Goal: Task Accomplishment & Management: Use online tool/utility

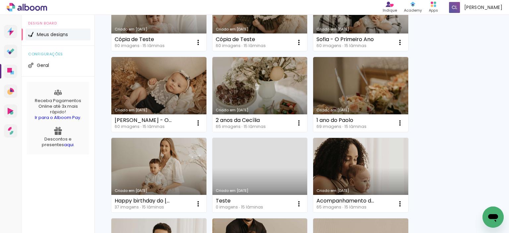
scroll to position [258, 0]
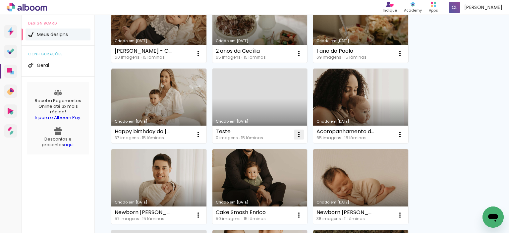
click at [300, 133] on iron-icon at bounding box center [299, 135] width 8 height 8
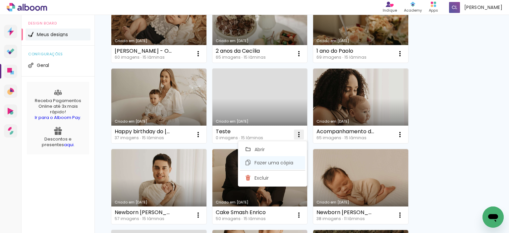
click at [270, 161] on span "Fazer uma cópia" at bounding box center [273, 162] width 39 height 5
type input "Cópia de Teste"
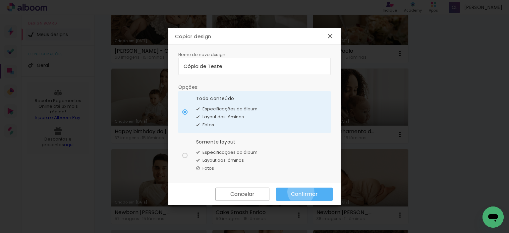
click at [0, 0] on slot "Confirmar" at bounding box center [0, 0] width 0 height 0
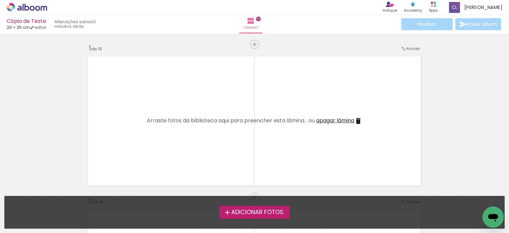
click at [13, 191] on iron-horizontal-list at bounding box center [6, 211] width 13 height 41
click at [260, 211] on span "Adicionar Fotos" at bounding box center [257, 212] width 52 height 6
click at [0, 0] on input "file" at bounding box center [0, 0] width 0 height 0
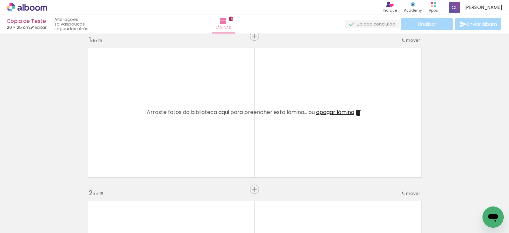
scroll to position [0, 1254]
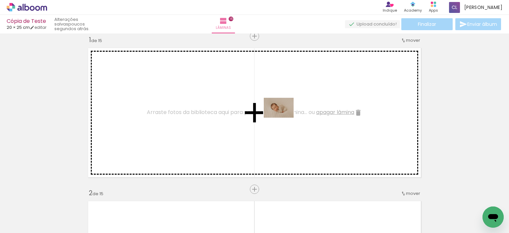
drag, startPoint x: 300, startPoint y: 213, endPoint x: 284, endPoint y: 118, distance: 96.8
click at [284, 118] on quentale-workspace at bounding box center [254, 116] width 509 height 233
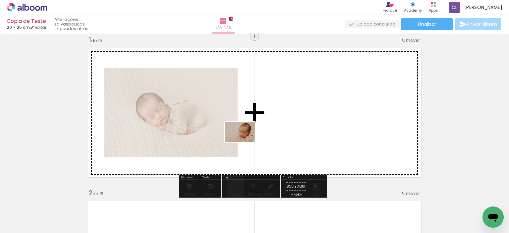
drag, startPoint x: 222, startPoint y: 219, endPoint x: 245, endPoint y: 142, distance: 80.5
click at [245, 142] on quentale-workspace at bounding box center [254, 116] width 509 height 233
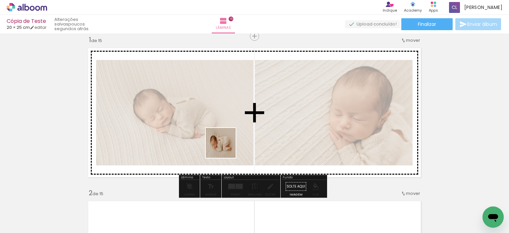
drag, startPoint x: 189, startPoint y: 213, endPoint x: 233, endPoint y: 138, distance: 86.7
click at [233, 138] on quentale-workspace at bounding box center [254, 116] width 509 height 233
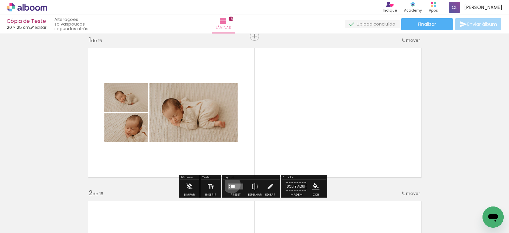
click at [230, 184] on quentale-layouter at bounding box center [235, 187] width 15 height 6
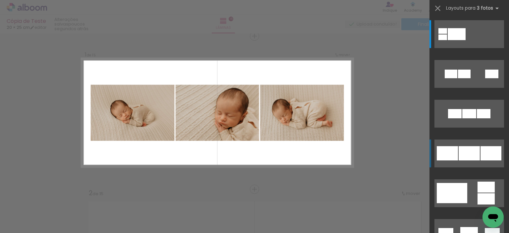
click at [480, 159] on div at bounding box center [490, 153] width 21 height 14
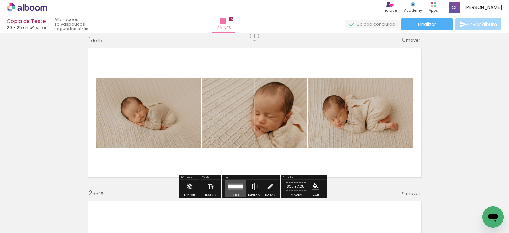
click at [234, 185] on div at bounding box center [235, 186] width 4 height 3
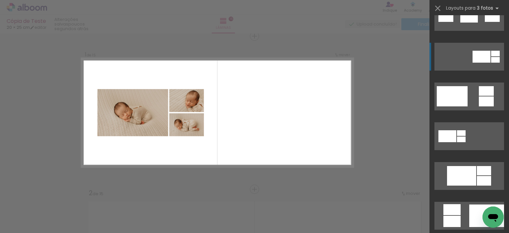
scroll to position [220, 0]
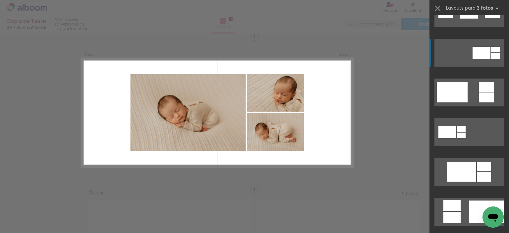
click at [451, 159] on quentale-layouter at bounding box center [469, 172] width 70 height 28
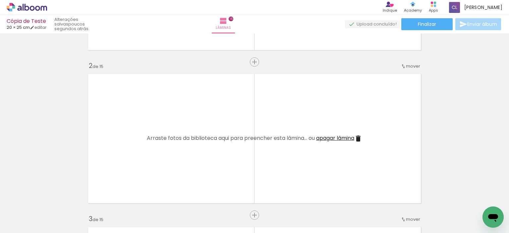
scroll to position [0, 555]
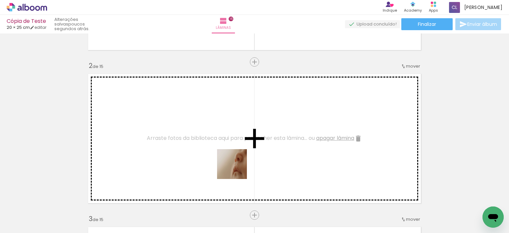
drag, startPoint x: 250, startPoint y: 215, endPoint x: 225, endPoint y: 152, distance: 68.1
click at [225, 152] on quentale-workspace at bounding box center [254, 116] width 509 height 233
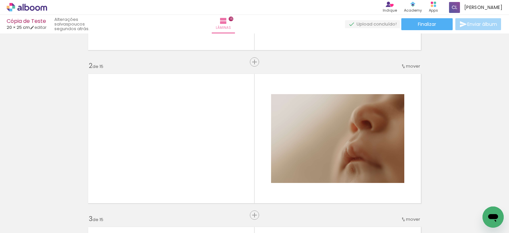
scroll to position [0, 1044]
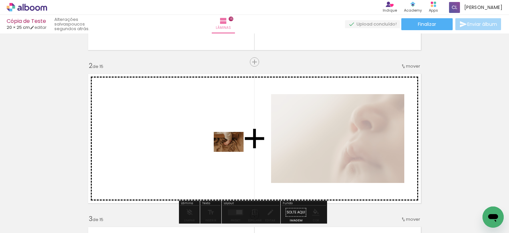
drag, startPoint x: 249, startPoint y: 215, endPoint x: 234, endPoint y: 152, distance: 64.8
click at [234, 152] on quentale-workspace at bounding box center [254, 116] width 509 height 233
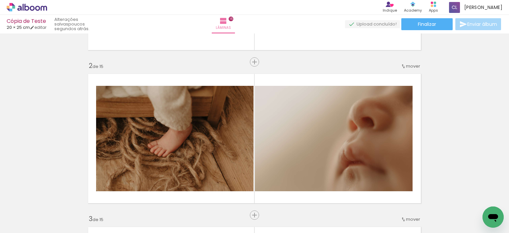
scroll to position [0, 564]
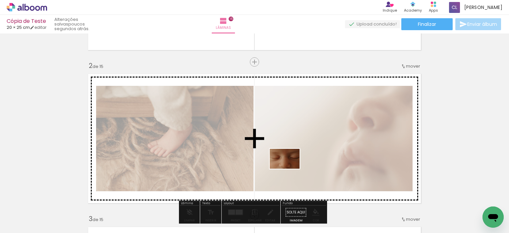
drag, startPoint x: 323, startPoint y: 211, endPoint x: 289, endPoint y: 169, distance: 54.5
click at [289, 169] on quentale-workspace at bounding box center [254, 116] width 509 height 233
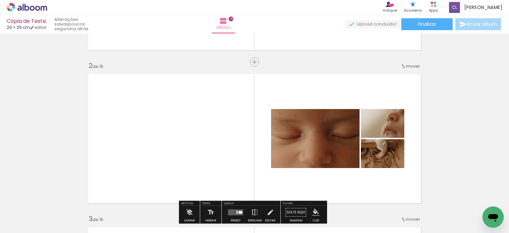
scroll to position [223, 0]
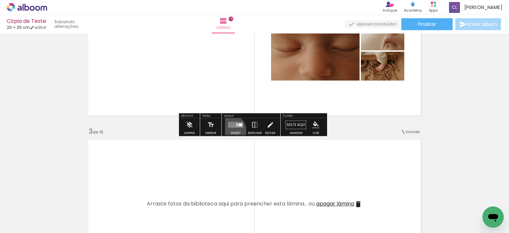
click at [229, 130] on div at bounding box center [236, 124] width 18 height 13
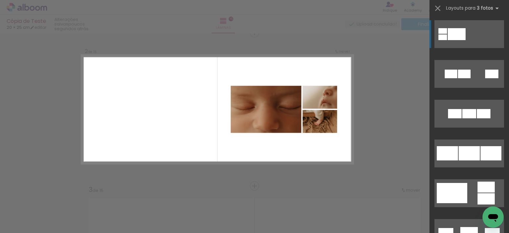
scroll to position [161, 0]
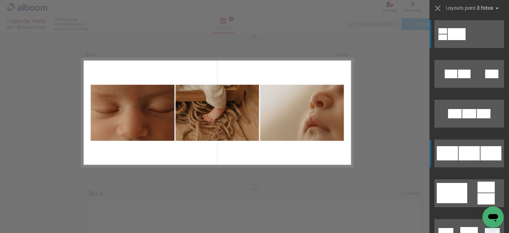
click at [463, 144] on quentale-layouter at bounding box center [469, 153] width 70 height 28
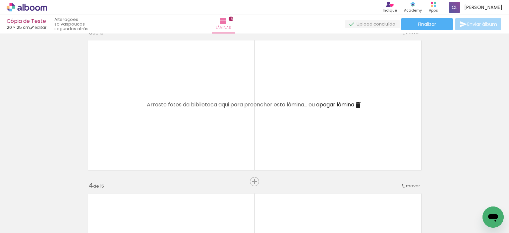
scroll to position [0, 1254]
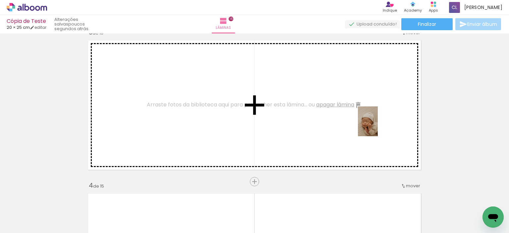
drag, startPoint x: 482, startPoint y: 202, endPoint x: 374, endPoint y: 126, distance: 132.8
click at [374, 126] on quentale-workspace at bounding box center [254, 116] width 509 height 233
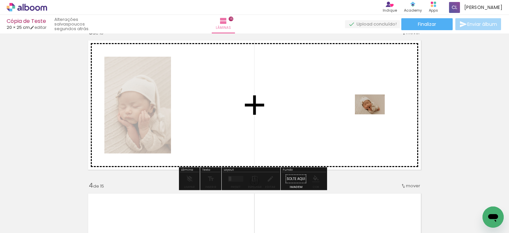
drag, startPoint x: 452, startPoint y: 213, endPoint x: 375, endPoint y: 114, distance: 125.3
click at [375, 114] on quentale-workspace at bounding box center [254, 116] width 509 height 233
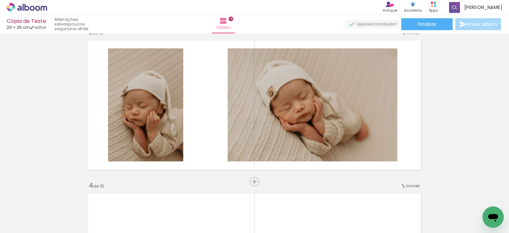
click at [262, 212] on div at bounding box center [259, 211] width 33 height 22
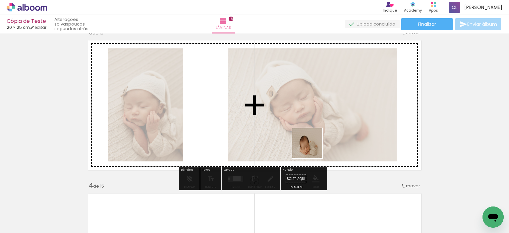
drag, startPoint x: 334, startPoint y: 215, endPoint x: 308, endPoint y: 141, distance: 77.5
click at [308, 141] on quentale-workspace at bounding box center [254, 116] width 509 height 233
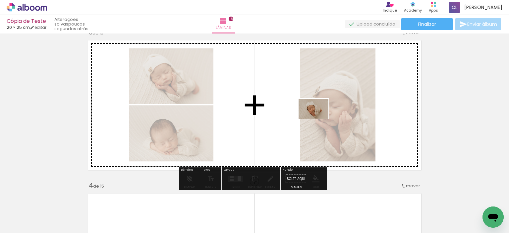
drag, startPoint x: 412, startPoint y: 217, endPoint x: 314, endPoint y: 118, distance: 138.7
click at [314, 118] on quentale-workspace at bounding box center [254, 116] width 509 height 233
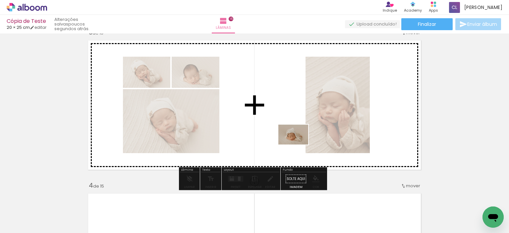
drag, startPoint x: 377, startPoint y: 217, endPoint x: 290, endPoint y: 140, distance: 116.7
click at [290, 140] on quentale-workspace at bounding box center [254, 116] width 509 height 233
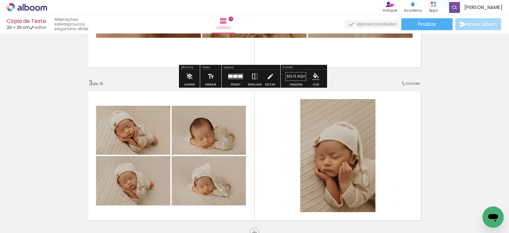
scroll to position [278, 0]
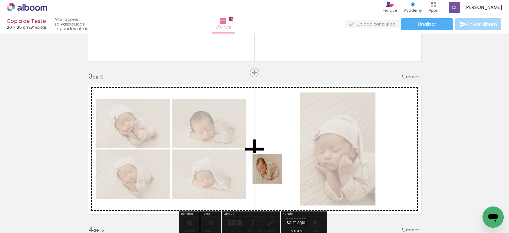
drag, startPoint x: 262, startPoint y: 219, endPoint x: 274, endPoint y: 165, distance: 55.4
click at [274, 165] on quentale-workspace at bounding box center [254, 116] width 509 height 233
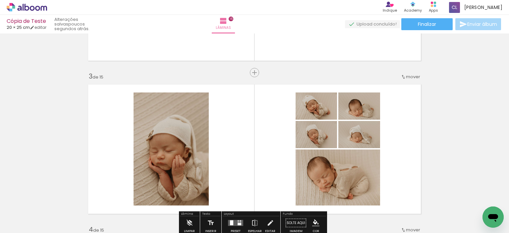
scroll to position [350, 0]
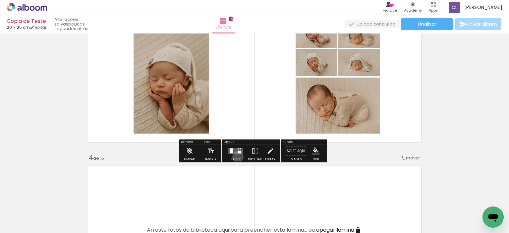
click at [236, 157] on div at bounding box center [236, 150] width 18 height 13
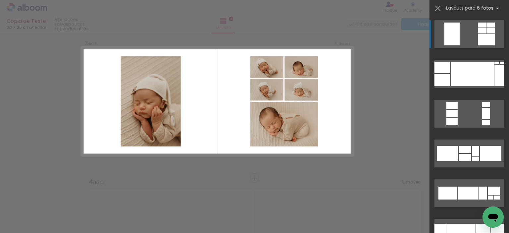
scroll to position [314, 0]
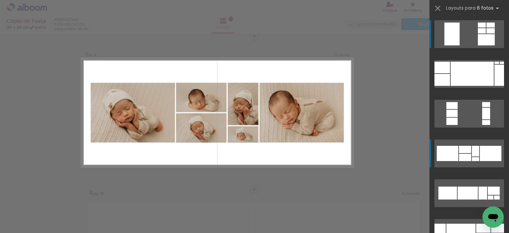
click at [459, 150] on div at bounding box center [465, 149] width 12 height 7
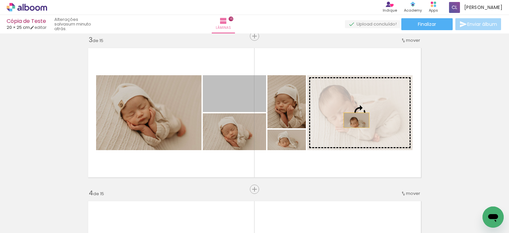
drag, startPoint x: 230, startPoint y: 103, endPoint x: 355, endPoint y: 120, distance: 126.7
click at [0, 0] on slot at bounding box center [0, 0] width 0 height 0
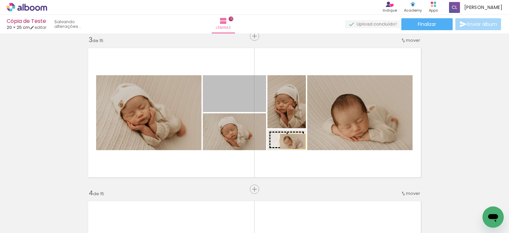
drag, startPoint x: 238, startPoint y: 108, endPoint x: 289, endPoint y: 141, distance: 60.9
click at [0, 0] on slot at bounding box center [0, 0] width 0 height 0
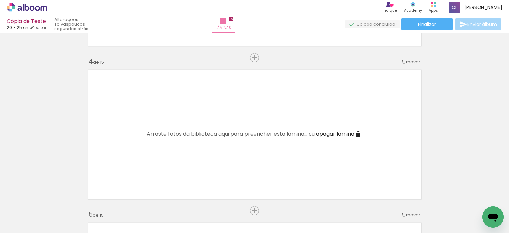
scroll to position [0, 583]
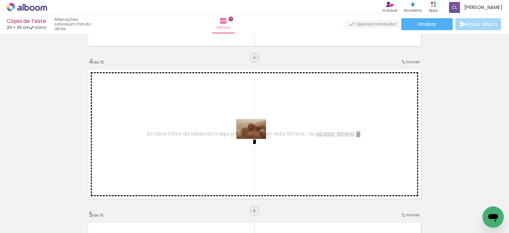
drag, startPoint x: 269, startPoint y: 216, endPoint x: 256, endPoint y: 139, distance: 78.6
click at [256, 139] on quentale-workspace at bounding box center [254, 116] width 509 height 233
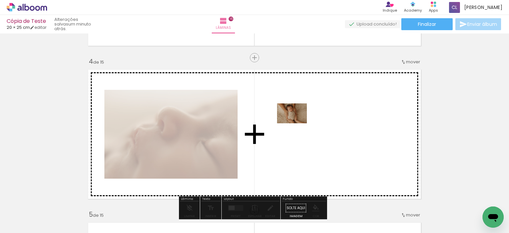
drag, startPoint x: 337, startPoint y: 216, endPoint x: 297, endPoint y: 123, distance: 101.0
click at [297, 123] on quentale-workspace at bounding box center [254, 116] width 509 height 233
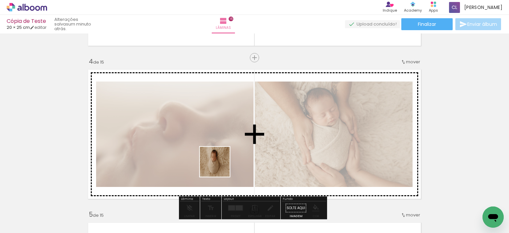
drag, startPoint x: 188, startPoint y: 220, endPoint x: 223, endPoint y: 161, distance: 68.2
click at [223, 161] on quentale-workspace at bounding box center [254, 116] width 509 height 233
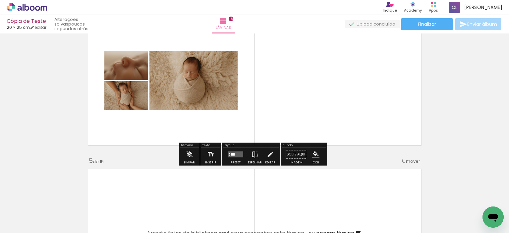
scroll to position [517, 0]
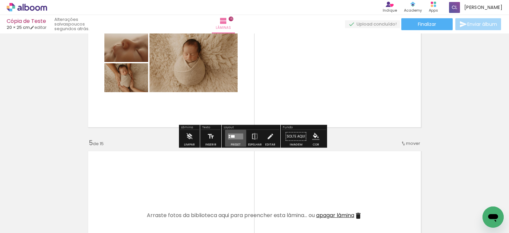
click at [233, 137] on quentale-layouter at bounding box center [235, 136] width 15 height 6
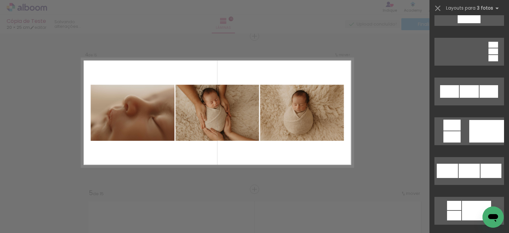
scroll to position [551, 0]
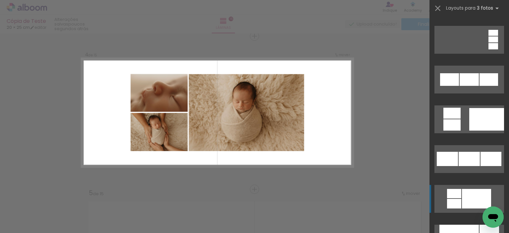
click at [476, 193] on div at bounding box center [476, 199] width 29 height 20
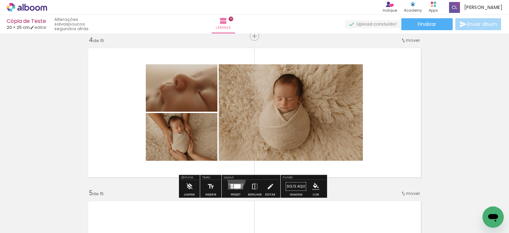
click at [235, 180] on div at bounding box center [236, 186] width 18 height 13
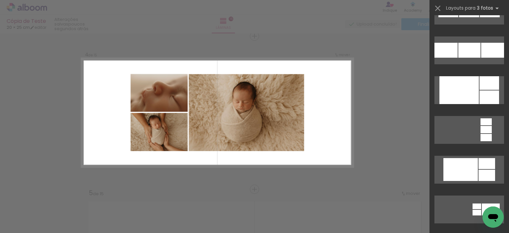
scroll to position [870, 0]
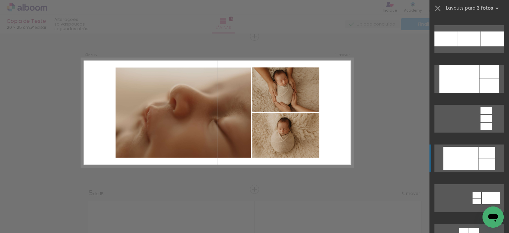
click at [478, 152] on div at bounding box center [486, 152] width 17 height 11
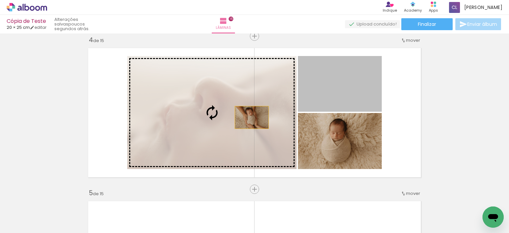
drag, startPoint x: 347, startPoint y: 83, endPoint x: 249, endPoint y: 117, distance: 103.8
click at [0, 0] on slot at bounding box center [0, 0] width 0 height 0
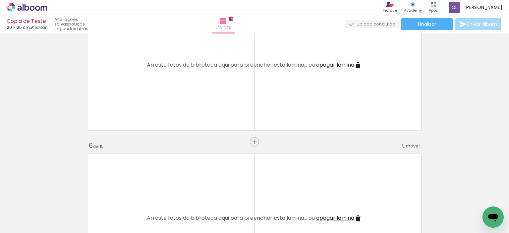
scroll to position [0, 0]
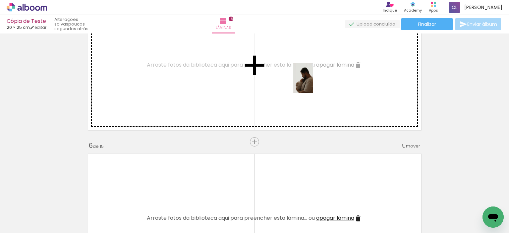
drag, startPoint x: 109, startPoint y: 213, endPoint x: 313, endPoint y: 83, distance: 242.0
click at [313, 83] on quentale-workspace at bounding box center [254, 116] width 509 height 233
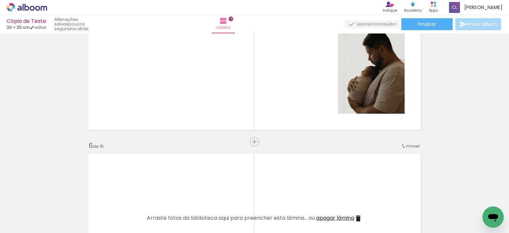
scroll to position [0, 340]
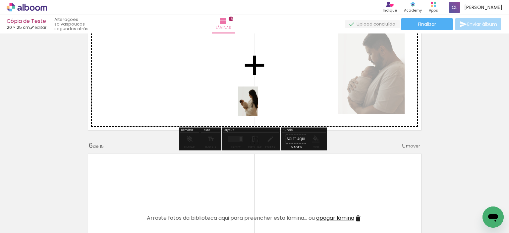
drag, startPoint x: 177, startPoint y: 213, endPoint x: 259, endPoint y: 106, distance: 135.0
click at [259, 106] on quentale-workspace at bounding box center [254, 116] width 509 height 233
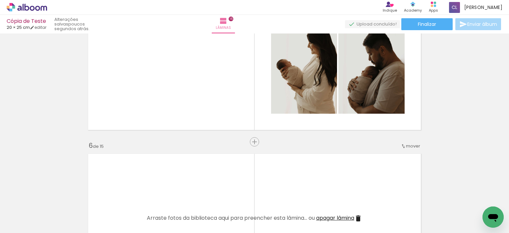
scroll to position [0, 115]
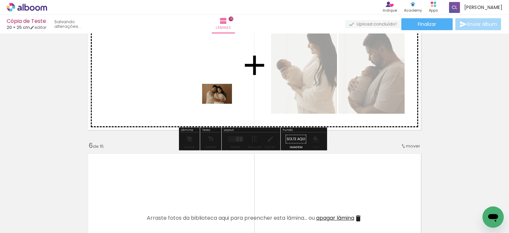
drag, startPoint x: 282, startPoint y: 215, endPoint x: 221, endPoint y: 103, distance: 127.6
click at [221, 103] on quentale-workspace at bounding box center [254, 116] width 509 height 233
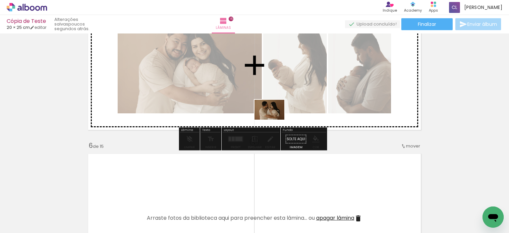
drag, startPoint x: 332, startPoint y: 212, endPoint x: 274, endPoint y: 120, distance: 109.0
click at [274, 120] on quentale-workspace at bounding box center [254, 116] width 509 height 233
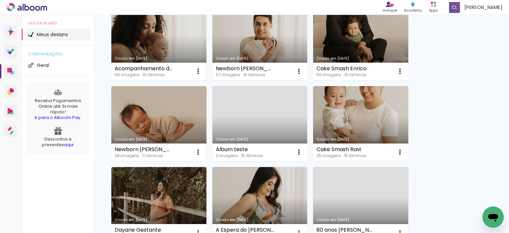
scroll to position [404, 0]
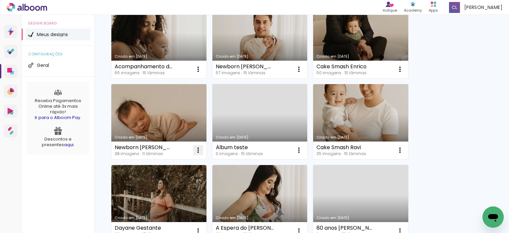
click at [197, 145] on paper-icon-button at bounding box center [197, 149] width 13 height 13
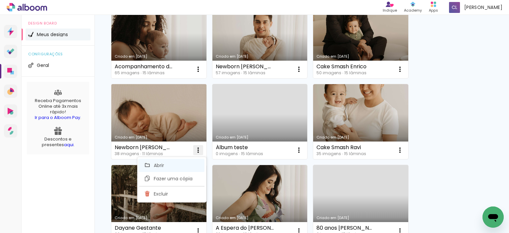
click at [174, 169] on paper-item "Abrir" at bounding box center [171, 165] width 66 height 13
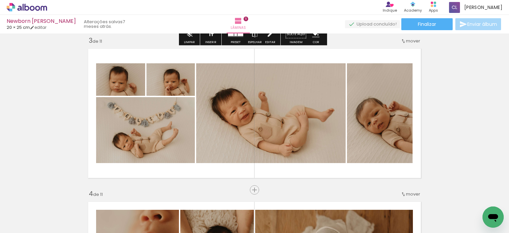
scroll to position [314, 0]
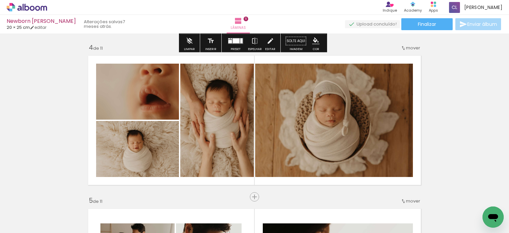
scroll to position [460, 0]
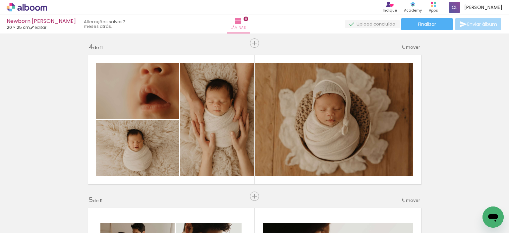
scroll to position [0, 26]
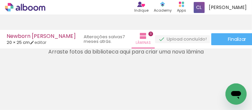
scroll to position [387, 0]
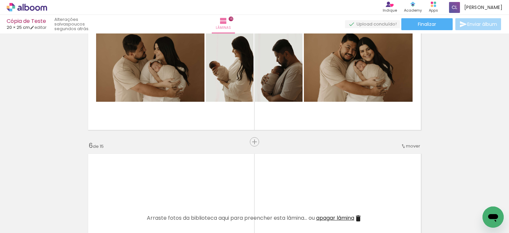
scroll to position [0, 115]
click at [346, 197] on iron-icon at bounding box center [344, 197] width 7 height 7
click at [235, 201] on iron-icon at bounding box center [233, 197] width 7 height 7
click at [160, 197] on iron-icon at bounding box center [159, 197] width 7 height 7
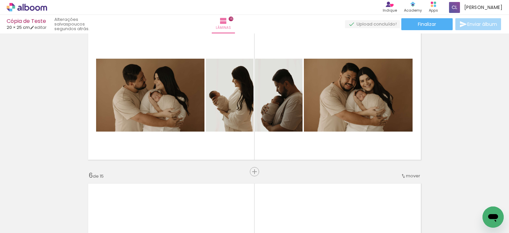
scroll to position [629, 0]
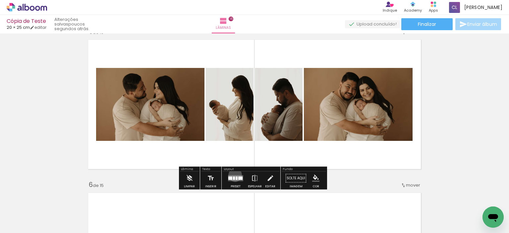
click at [234, 175] on quentale-layouter at bounding box center [235, 178] width 15 height 6
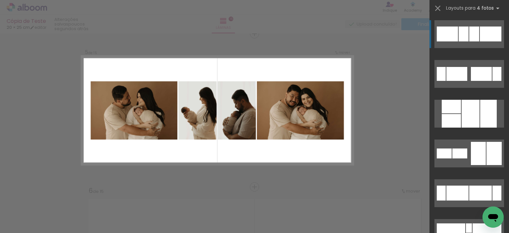
scroll to position [620, 0]
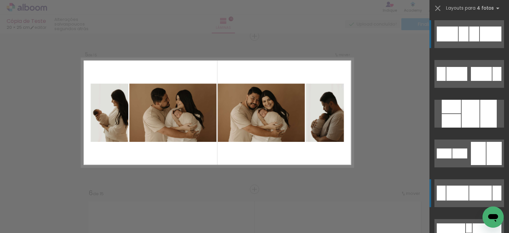
click at [469, 188] on div at bounding box center [480, 193] width 23 height 15
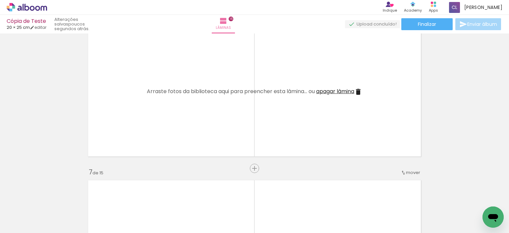
scroll to position [0, 270]
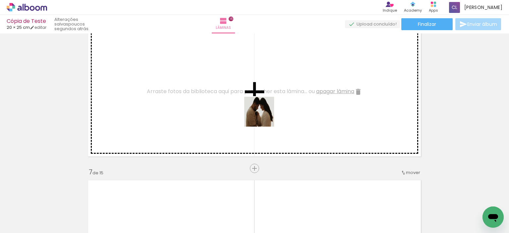
drag, startPoint x: 288, startPoint y: 210, endPoint x: 264, endPoint y: 116, distance: 96.5
click at [264, 116] on quentale-workspace at bounding box center [254, 116] width 509 height 233
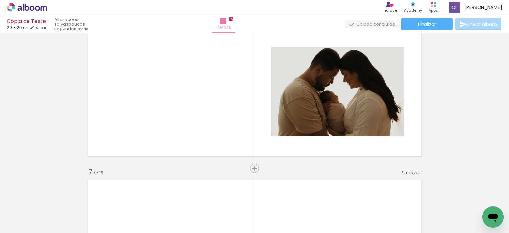
click at [193, 197] on iron-icon at bounding box center [189, 197] width 7 height 7
click at [155, 196] on iron-icon at bounding box center [152, 197] width 7 height 7
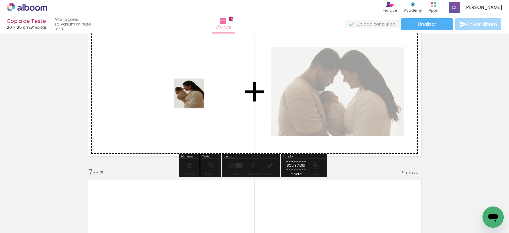
drag, startPoint x: 172, startPoint y: 217, endPoint x: 194, endPoint y: 98, distance: 121.0
click at [194, 98] on quentale-workspace at bounding box center [254, 116] width 509 height 233
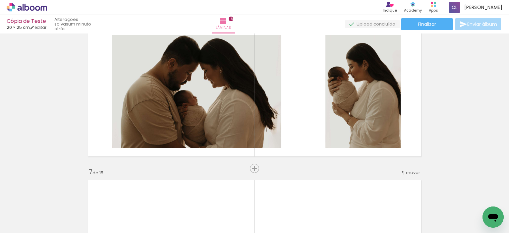
scroll to position [0, 0]
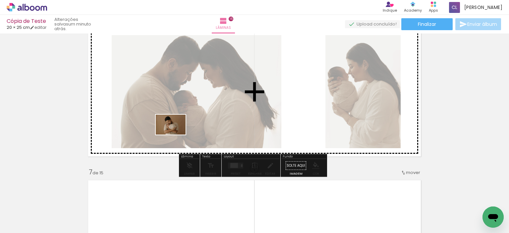
drag, startPoint x: 76, startPoint y: 214, endPoint x: 176, endPoint y: 134, distance: 127.5
click at [176, 134] on quentale-workspace at bounding box center [254, 116] width 509 height 233
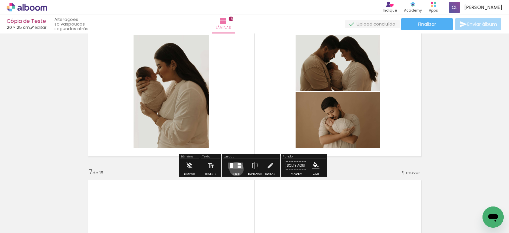
click at [235, 169] on div at bounding box center [236, 165] width 18 height 13
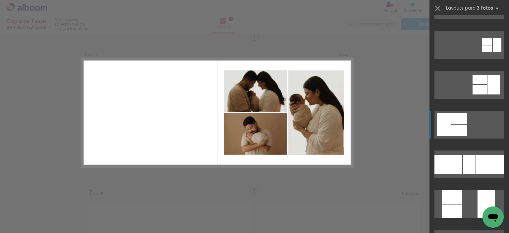
scroll to position [69, 0]
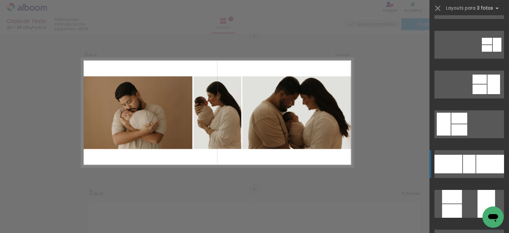
click at [468, 160] on div at bounding box center [469, 164] width 13 height 19
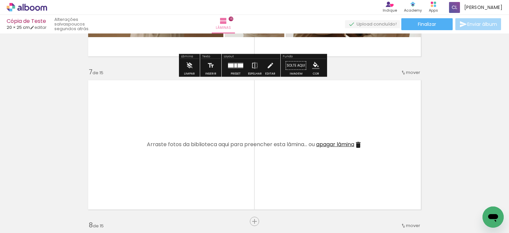
scroll to position [935, 0]
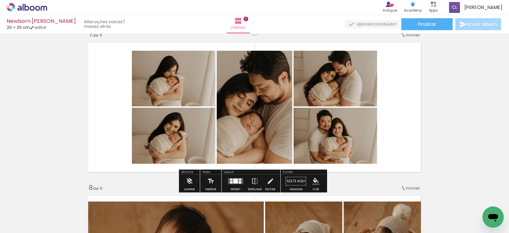
scroll to position [927, 0]
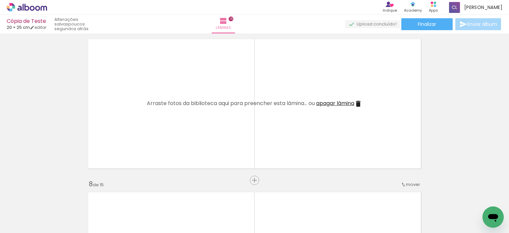
scroll to position [69, 0]
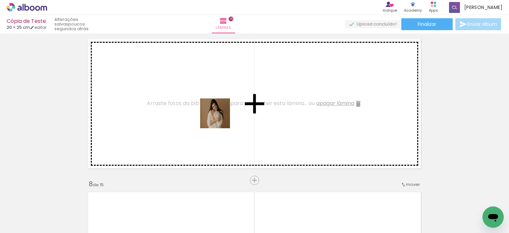
drag, startPoint x: 216, startPoint y: 205, endPoint x: 220, endPoint y: 118, distance: 87.5
click at [220, 118] on quentale-workspace at bounding box center [254, 116] width 509 height 233
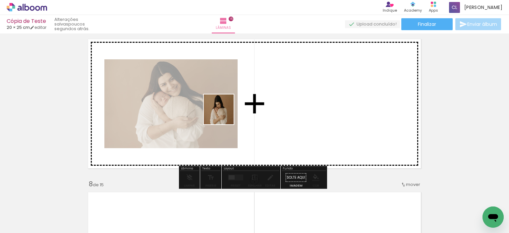
drag, startPoint x: 259, startPoint y: 213, endPoint x: 224, endPoint y: 114, distance: 105.3
click at [224, 114] on quentale-workspace at bounding box center [254, 116] width 509 height 233
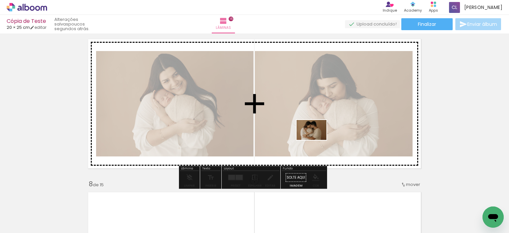
drag, startPoint x: 292, startPoint y: 214, endPoint x: 316, endPoint y: 140, distance: 78.4
click at [316, 140] on quentale-workspace at bounding box center [254, 116] width 509 height 233
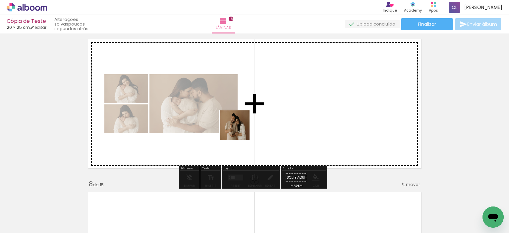
drag, startPoint x: 176, startPoint y: 211, endPoint x: 249, endPoint y: 119, distance: 117.6
click at [249, 119] on quentale-workspace at bounding box center [254, 116] width 509 height 233
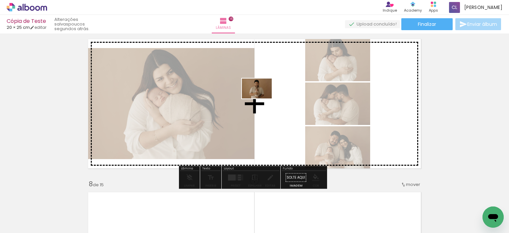
drag, startPoint x: 144, startPoint y: 213, endPoint x: 262, endPoint y: 98, distance: 164.5
click at [262, 98] on quentale-workspace at bounding box center [254, 116] width 509 height 233
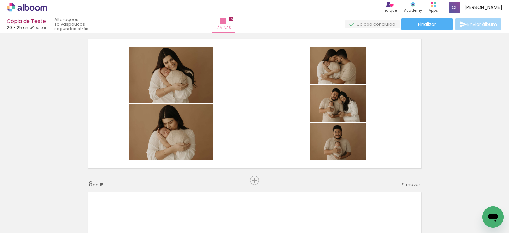
scroll to position [0, 364]
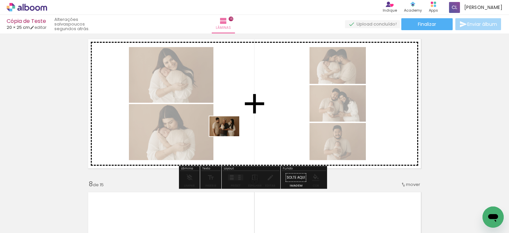
drag, startPoint x: 185, startPoint y: 212, endPoint x: 229, endPoint y: 136, distance: 87.8
click at [229, 136] on quentale-workspace at bounding box center [254, 116] width 509 height 233
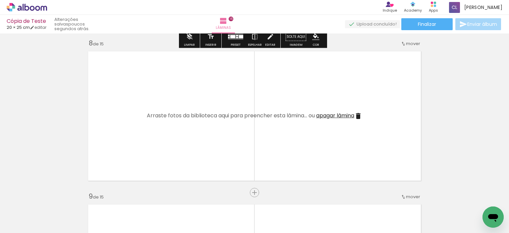
scroll to position [1078, 0]
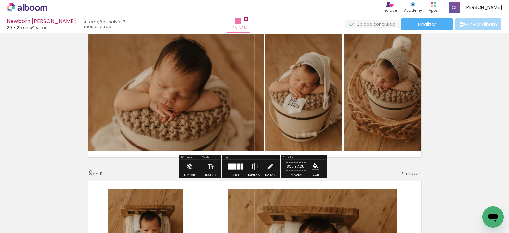
scroll to position [1129, 0]
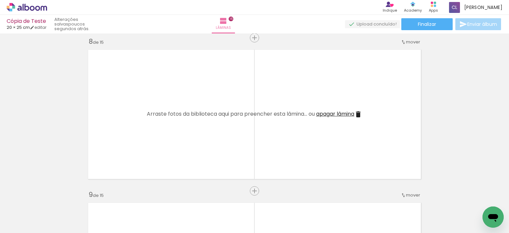
scroll to position [0, 364]
click at [145, 199] on quentale-thumb at bounding box center [147, 210] width 37 height 38
click at [134, 198] on iron-icon at bounding box center [133, 197] width 7 height 7
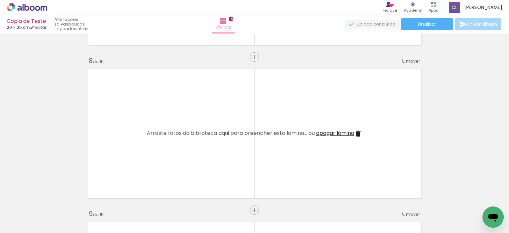
scroll to position [1072, 0]
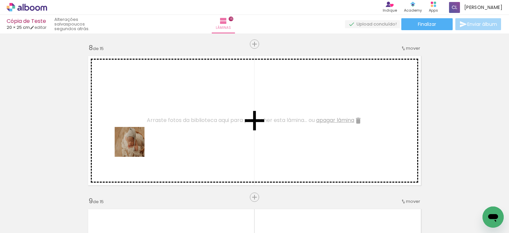
drag, startPoint x: 68, startPoint y: 217, endPoint x: 165, endPoint y: 106, distance: 147.7
click at [165, 106] on quentale-workspace at bounding box center [254, 116] width 509 height 233
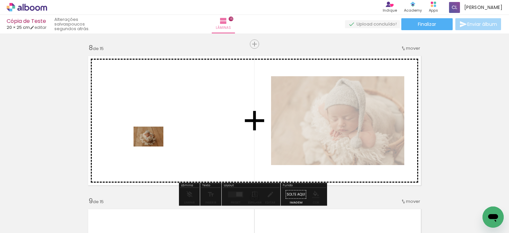
drag, startPoint x: 110, startPoint y: 211, endPoint x: 153, endPoint y: 146, distance: 78.1
click at [153, 146] on quentale-workspace at bounding box center [254, 116] width 509 height 233
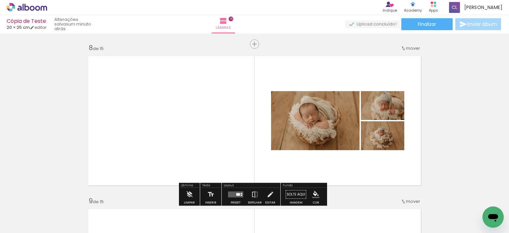
scroll to position [0, 708]
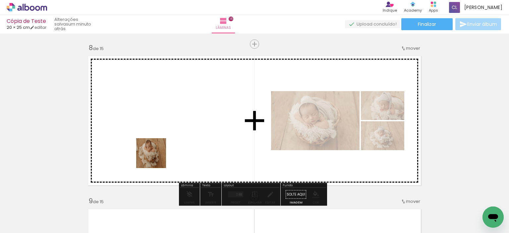
drag, startPoint x: 136, startPoint y: 215, endPoint x: 159, endPoint y: 149, distance: 70.0
click at [159, 149] on quentale-workspace at bounding box center [254, 116] width 509 height 233
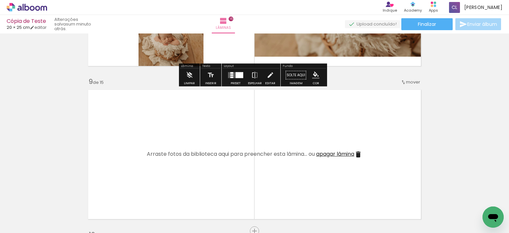
scroll to position [1256, 0]
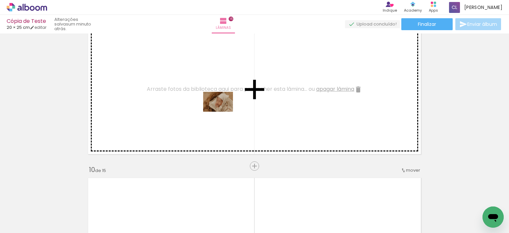
drag, startPoint x: 258, startPoint y: 216, endPoint x: 223, endPoint y: 112, distance: 109.9
click at [223, 112] on quentale-workspace at bounding box center [254, 116] width 509 height 233
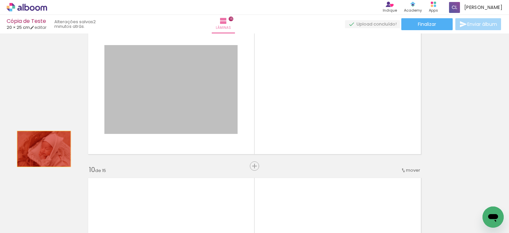
drag, startPoint x: 197, startPoint y: 68, endPoint x: 41, endPoint y: 149, distance: 175.6
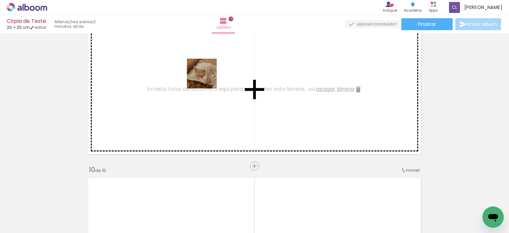
drag, startPoint x: 292, startPoint y: 209, endPoint x: 204, endPoint y: 77, distance: 159.0
click at [204, 77] on quentale-workspace at bounding box center [254, 116] width 509 height 233
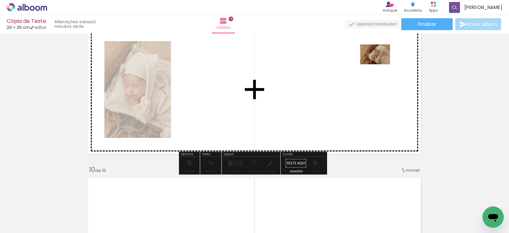
drag, startPoint x: 414, startPoint y: 216, endPoint x: 380, endPoint y: 64, distance: 155.1
click at [380, 64] on quentale-workspace at bounding box center [254, 116] width 509 height 233
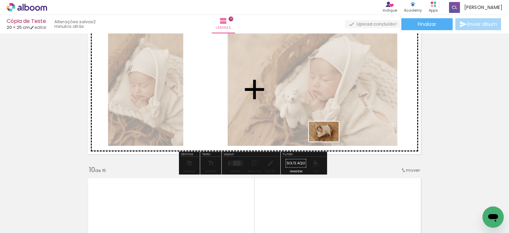
drag, startPoint x: 440, startPoint y: 215, endPoint x: 327, endPoint y: 141, distance: 135.2
click at [327, 141] on quentale-workspace at bounding box center [254, 116] width 509 height 233
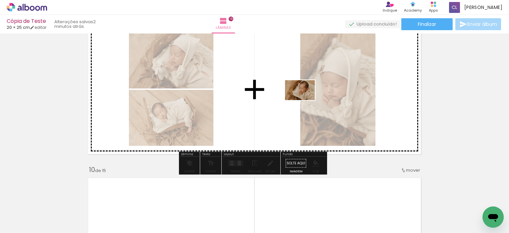
drag, startPoint x: 472, startPoint y: 210, endPoint x: 304, endPoint y: 100, distance: 201.5
click at [304, 100] on quentale-workspace at bounding box center [254, 116] width 509 height 233
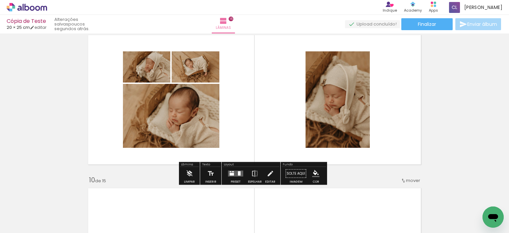
scroll to position [1246, 0]
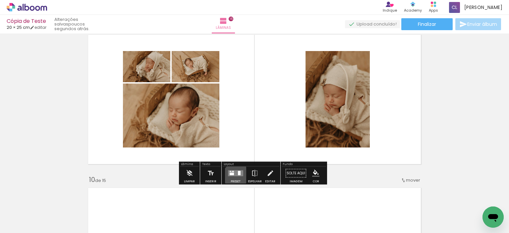
click at [236, 178] on div at bounding box center [236, 173] width 18 height 13
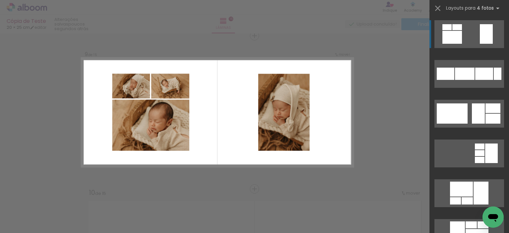
scroll to position [1233, 0]
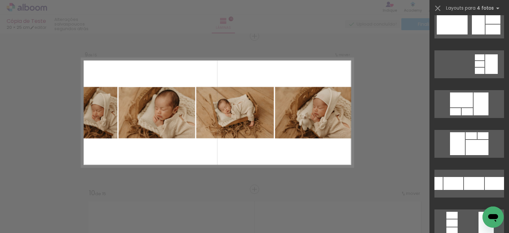
scroll to position [0, 38]
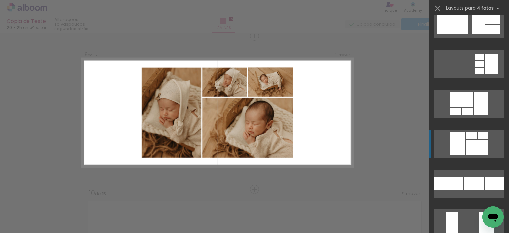
click at [473, 147] on div at bounding box center [476, 147] width 23 height 15
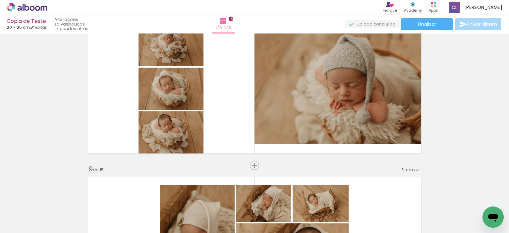
scroll to position [1102, 0]
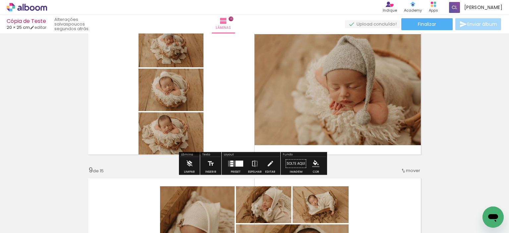
click at [233, 164] on quentale-layouter at bounding box center [235, 164] width 15 height 6
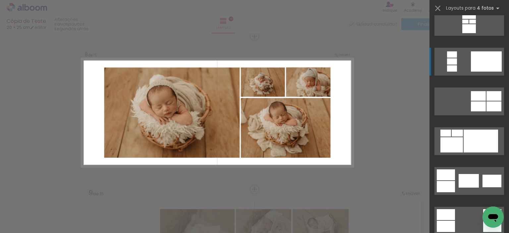
scroll to position [95, 0]
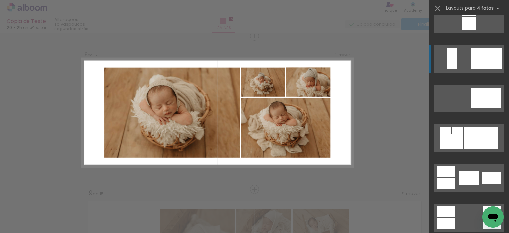
click at [481, 145] on div at bounding box center [480, 138] width 34 height 23
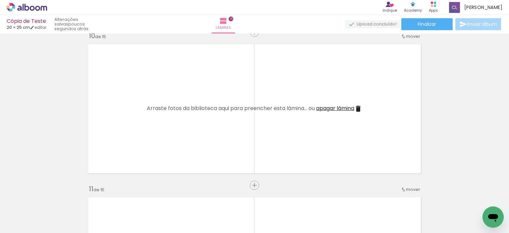
scroll to position [1390, 0]
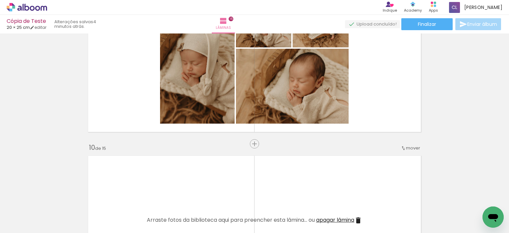
scroll to position [1346, 0]
